Goal: Information Seeking & Learning: Learn about a topic

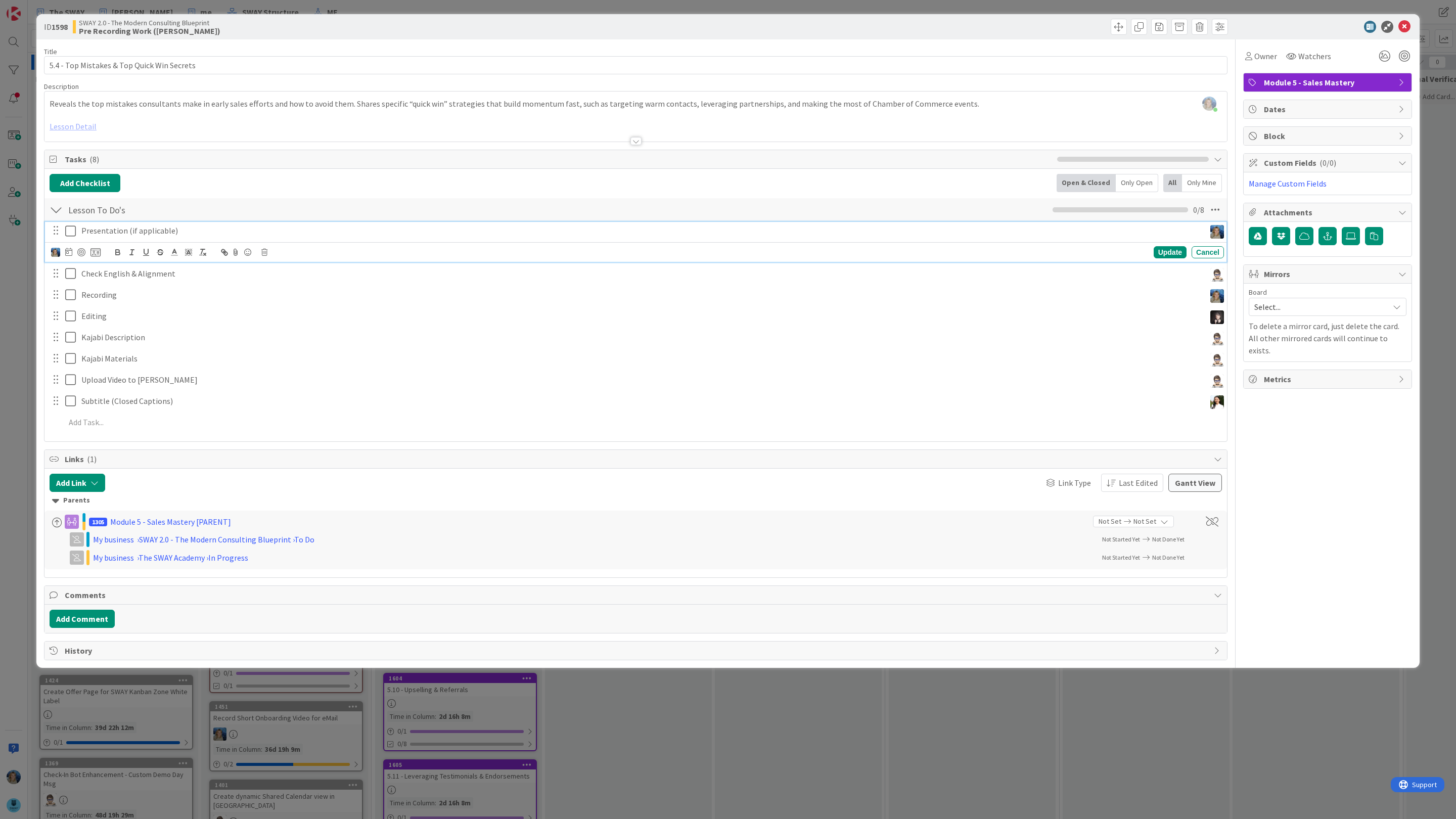
click at [223, 229] on p "Presentation (if applicable)" at bounding box center [641, 231] width 1120 height 11
click at [85, 618] on button "Add Comment" at bounding box center [82, 618] width 65 height 18
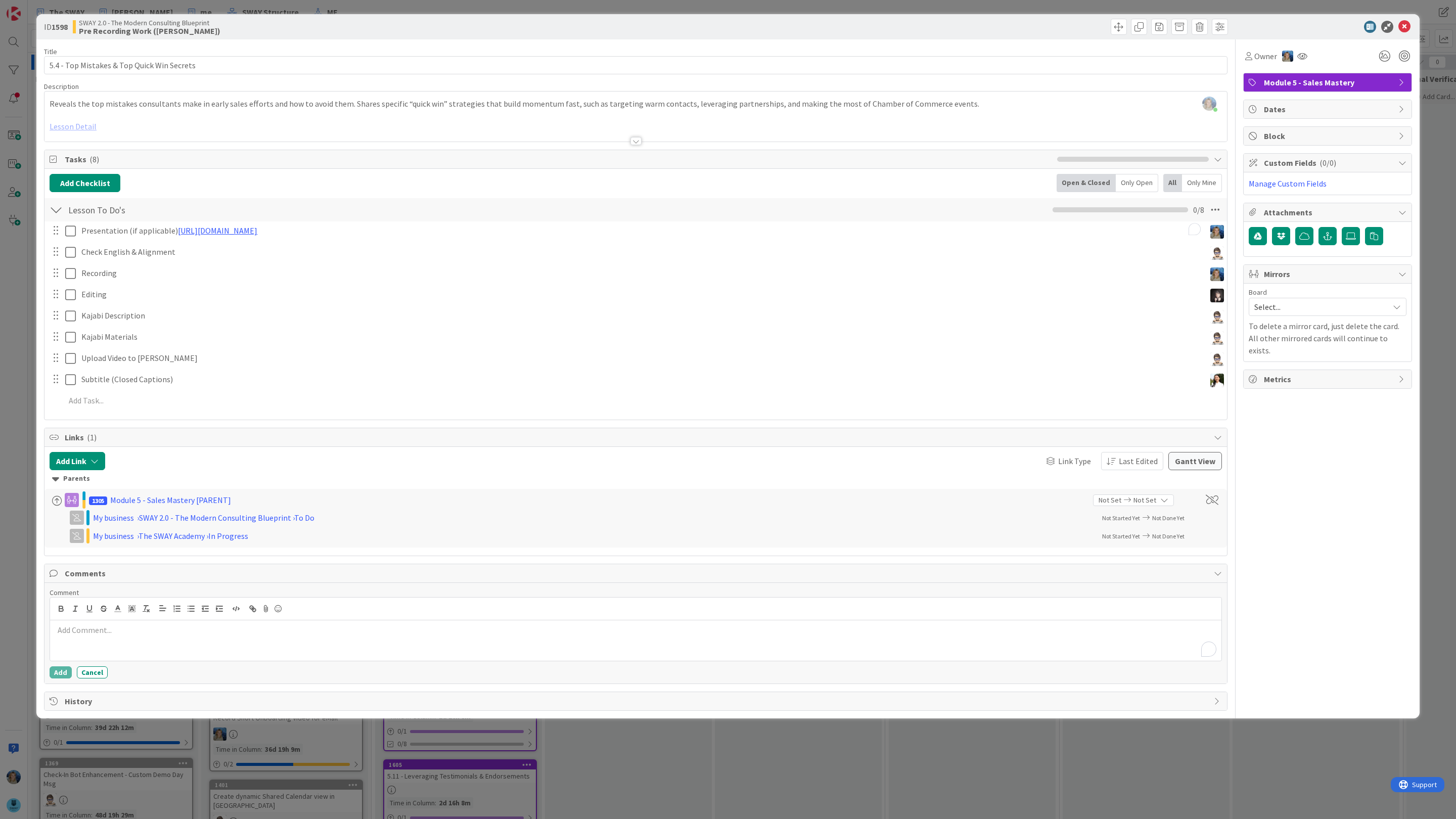
click at [93, 644] on div "To enrich screen reader interactions, please activate Accessibility in Grammarl…" at bounding box center [636, 640] width 1171 height 41
click at [125, 747] on li "[PERSON_NAME]" at bounding box center [135, 746] width 161 height 19
click at [62, 673] on button "Add" at bounding box center [60, 672] width 22 height 12
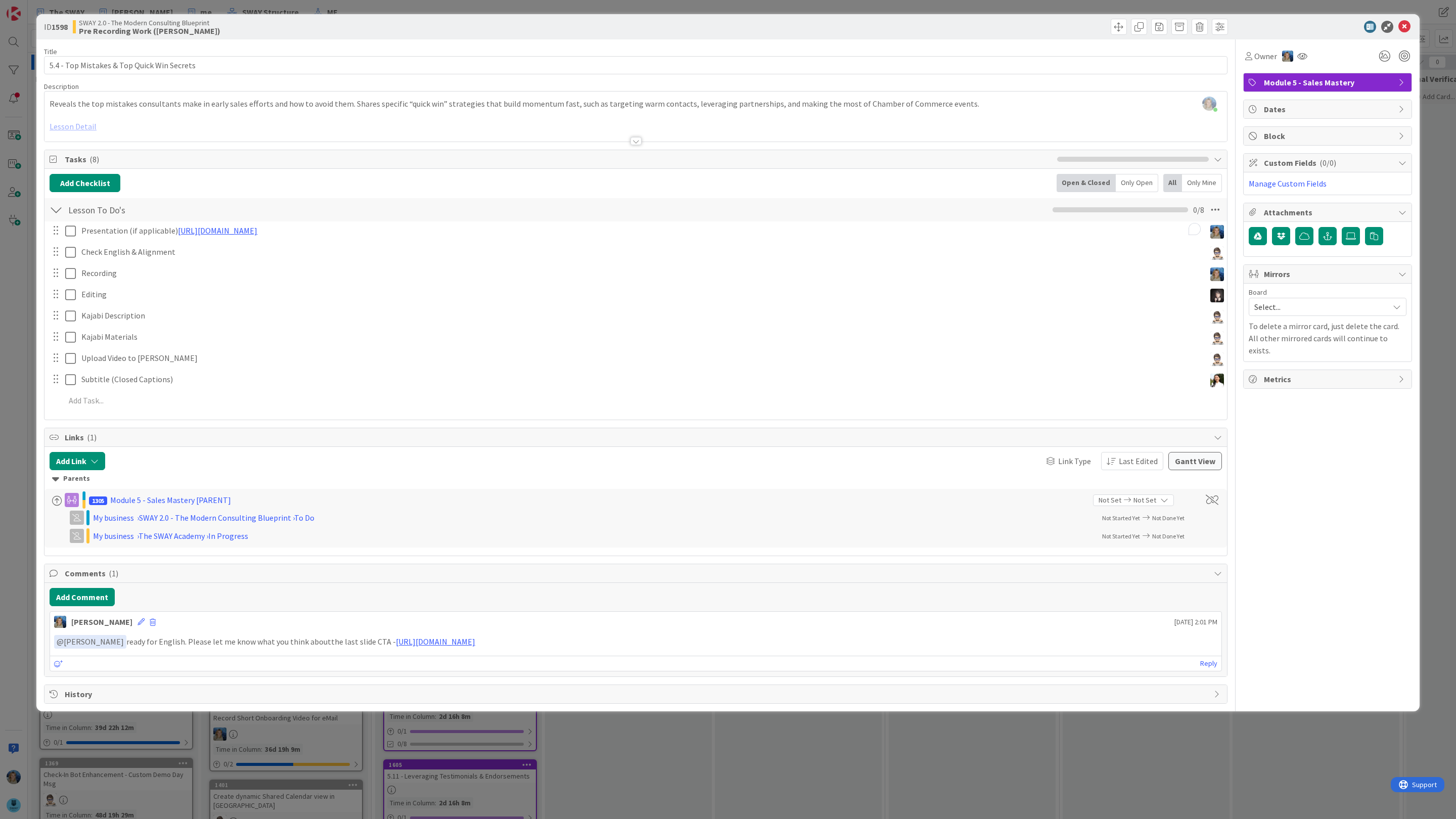
click at [1432, 161] on div "ID 1598 SWAY 2.0 - The Modern Consulting Blueprint Pre Recording Work ([PERSON_…" at bounding box center [728, 409] width 1456 height 819
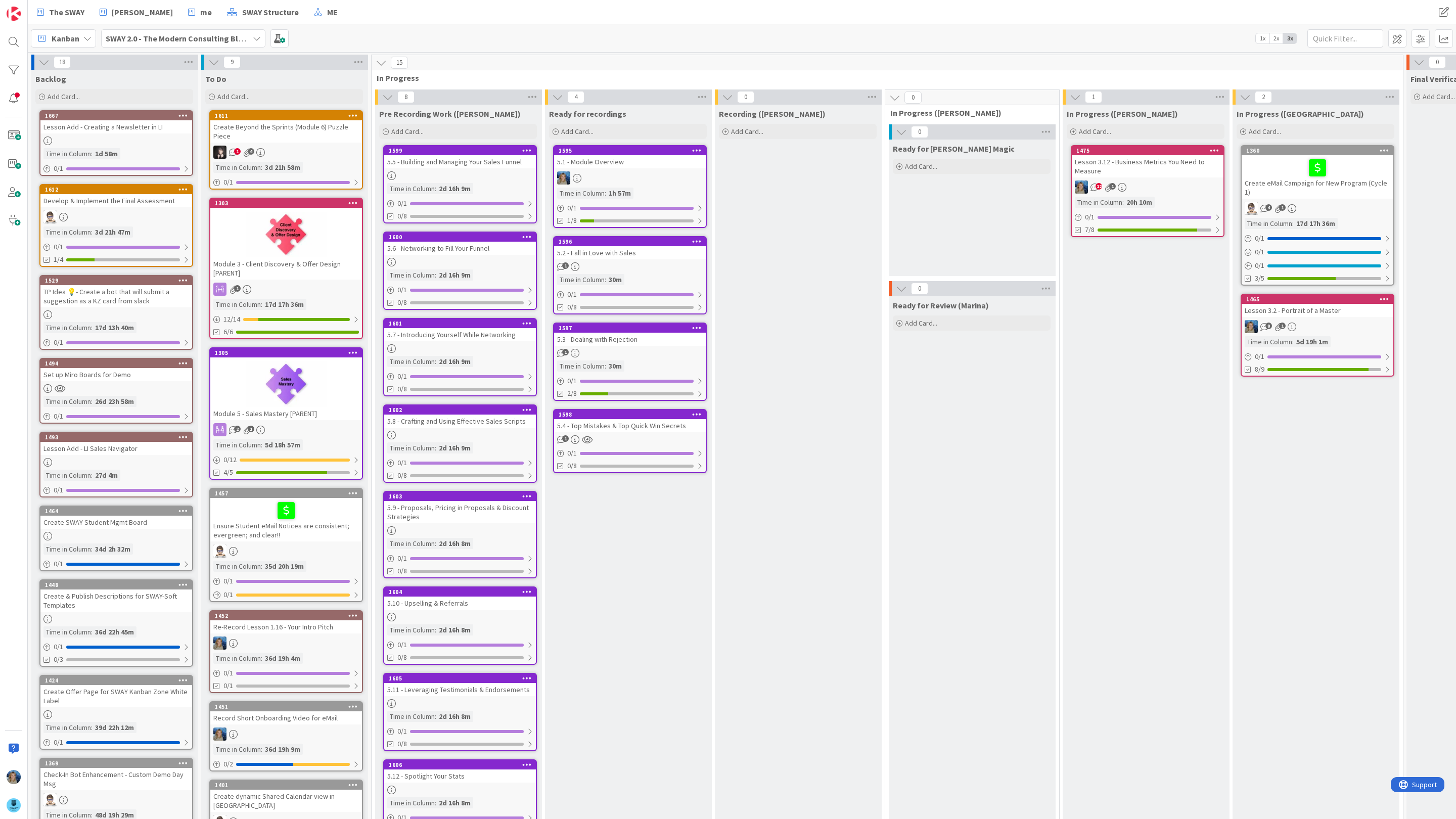
click at [482, 167] on div "5.5 - Building and Managing Your Sales Funnel" at bounding box center [460, 161] width 151 height 13
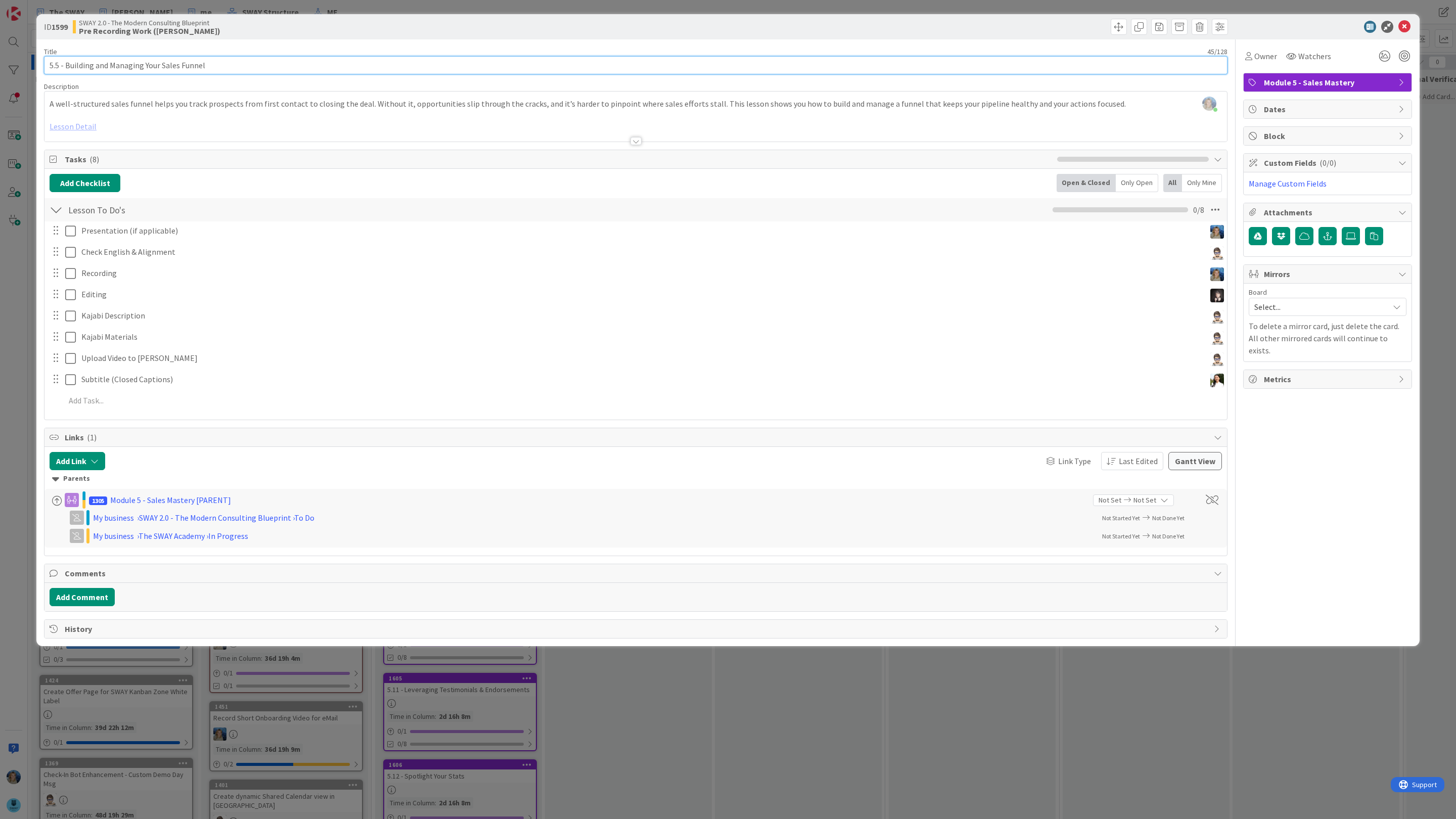
drag, startPoint x: 213, startPoint y: 64, endPoint x: 32, endPoint y: 61, distance: 181.0
click at [32, 61] on div "ID 1599 SWAY 2.0 - The Modern Consulting Blueprint Pre Recording Work ([PERSON_…" at bounding box center [728, 409] width 1456 height 819
click at [78, 125] on div at bounding box center [636, 128] width 1182 height 26
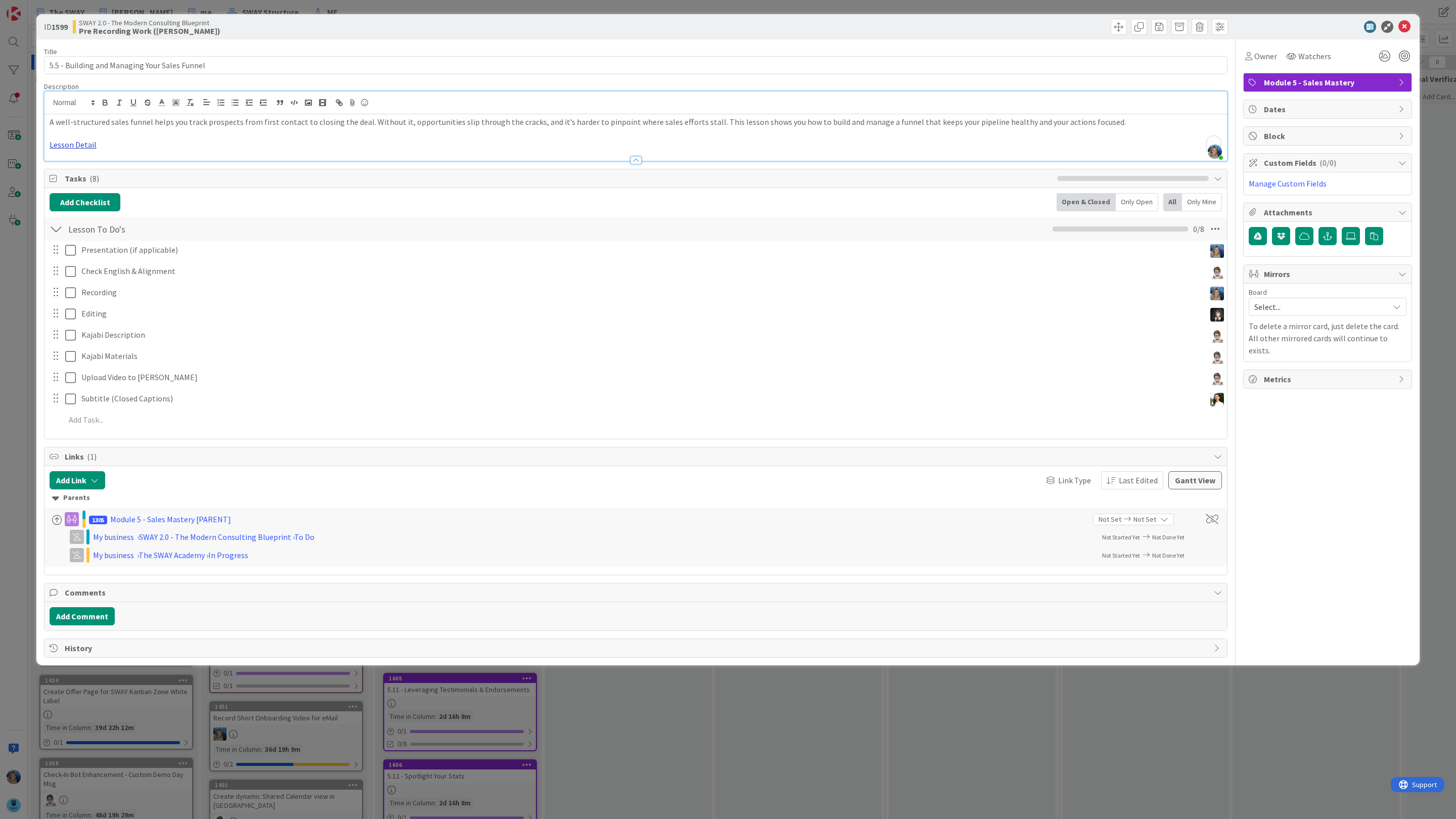
click at [76, 143] on link "Lesson Detail" at bounding box center [73, 144] width 47 height 10
click at [89, 163] on link "[URL][DOMAIN_NAME]" at bounding box center [74, 164] width 69 height 13
click at [1260, 59] on span "Owner" at bounding box center [1266, 56] width 23 height 12
click at [1269, 135] on img at bounding box center [1269, 131] width 15 height 15
click at [1403, 26] on icon at bounding box center [1405, 27] width 12 height 12
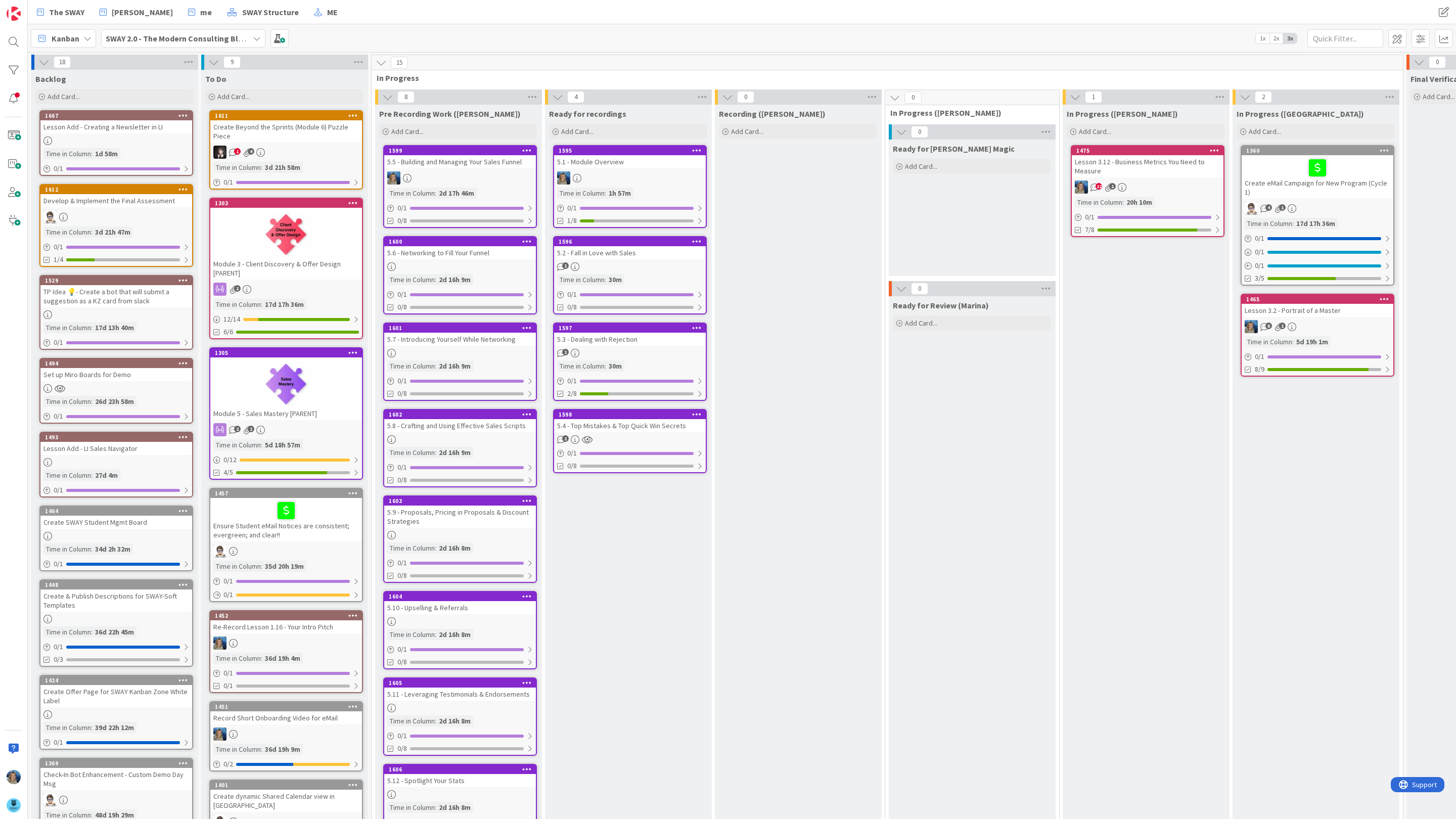
scroll to position [44, 0]
